Goal: Navigation & Orientation: Find specific page/section

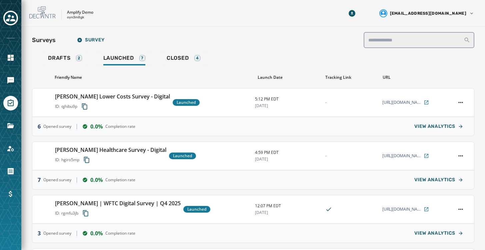
scroll to position [57, 0]
click at [64, 60] on span "Drafts" at bounding box center [59, 58] width 23 height 7
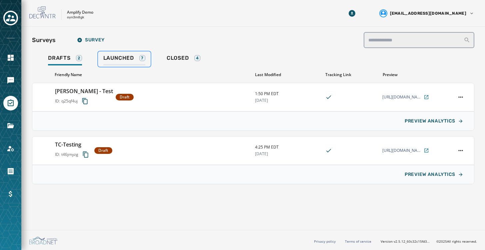
click at [110, 55] on span "Launched" at bounding box center [118, 58] width 31 height 7
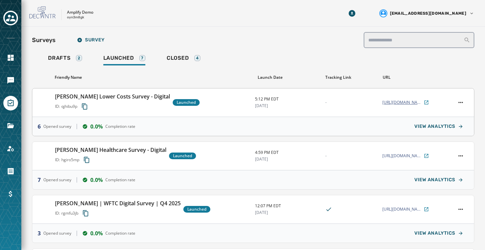
click at [393, 100] on span "[URL][DOMAIN_NAME][PERSON_NAME]" at bounding box center [403, 102] width 40 height 5
click at [412, 106] on div "[PERSON_NAME] Lower Costs Survey - Digital ID: qjhibu9p Launched 5:12 PM EDT [D…" at bounding box center [253, 102] width 442 height 28
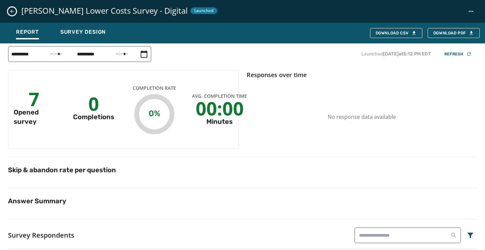
click at [6, 13] on div "[PERSON_NAME] Lower Costs Survey - Digital Launched" at bounding box center [242, 11] width 485 height 23
click at [11, 12] on icon "Close survey details drawer" at bounding box center [12, 12] width 4 height 4
